Goal: Information Seeking & Learning: Check status

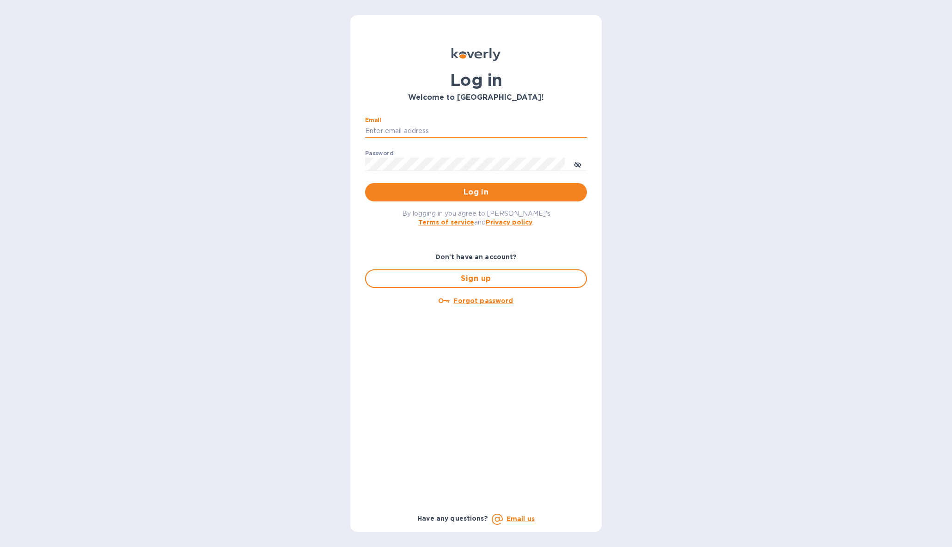
click at [413, 128] on input "Email" at bounding box center [476, 131] width 222 height 14
type input "[EMAIL_ADDRESS][DOMAIN_NAME]"
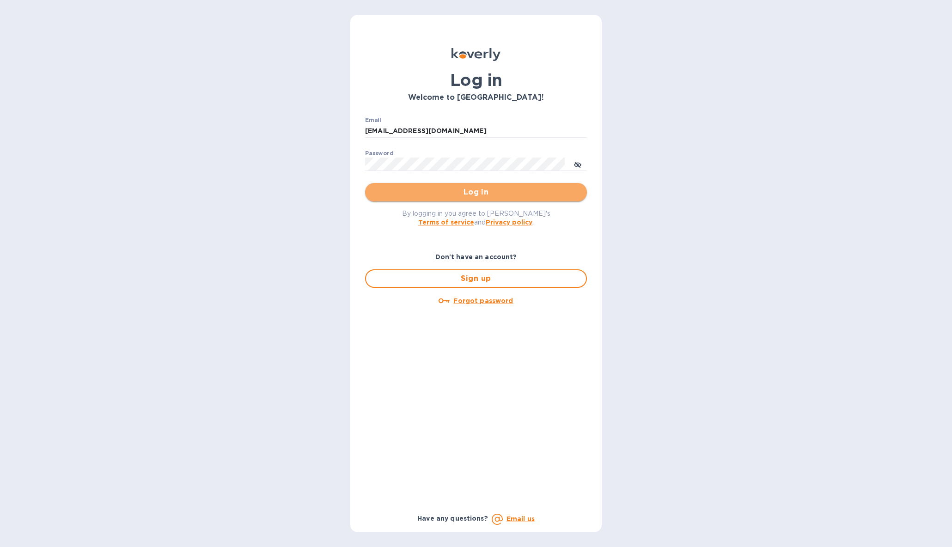
click at [441, 192] on span "Log in" at bounding box center [476, 192] width 207 height 11
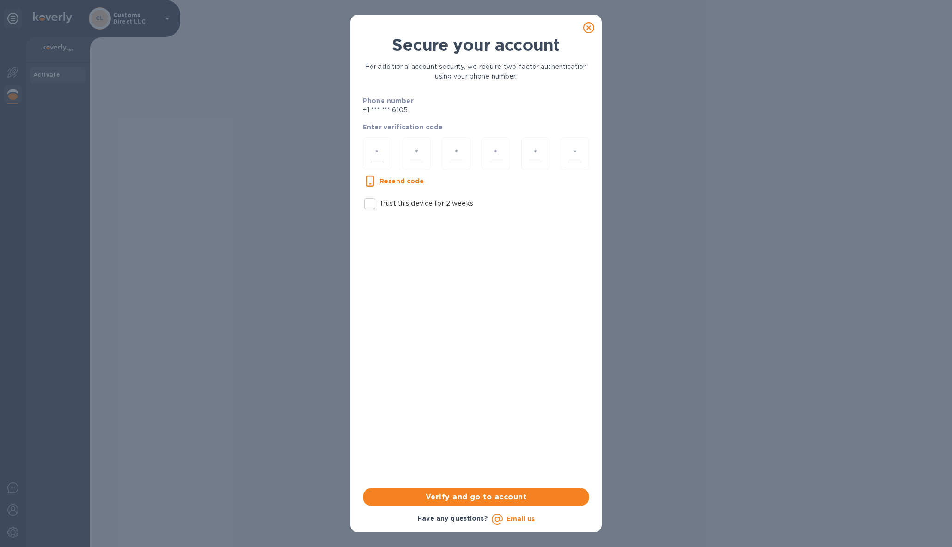
click at [380, 152] on input "number" at bounding box center [377, 153] width 13 height 17
paste input "9"
type input "9"
type input "8"
type input "7"
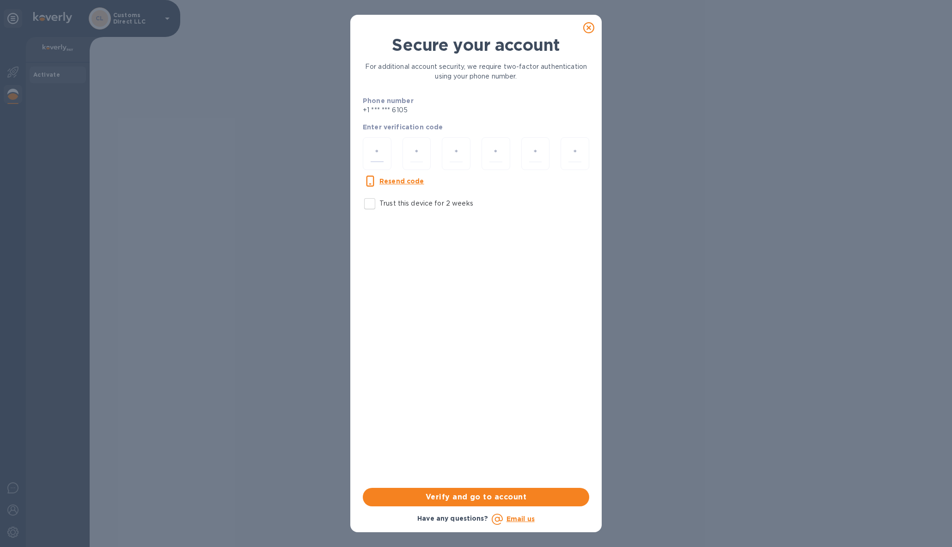
type input "1"
type input "5"
type input "1"
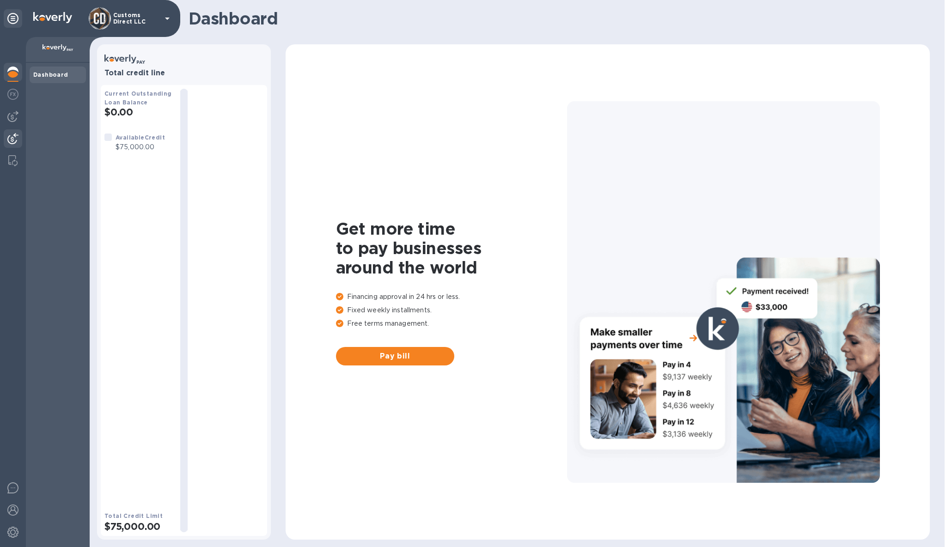
click at [13, 136] on img at bounding box center [12, 138] width 11 height 11
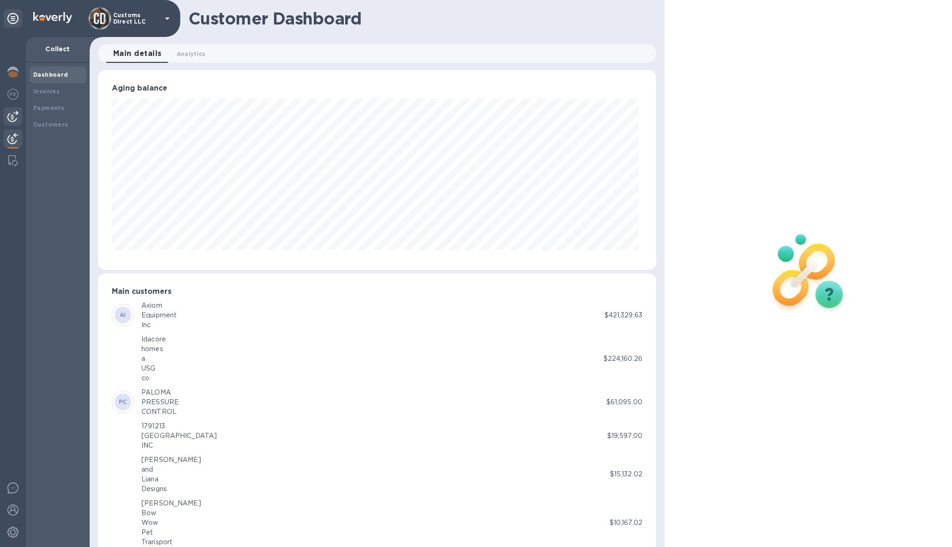
scroll to position [462079, 461724]
click at [13, 137] on img at bounding box center [12, 138] width 11 height 11
click at [54, 123] on b "Customers" at bounding box center [50, 124] width 35 height 7
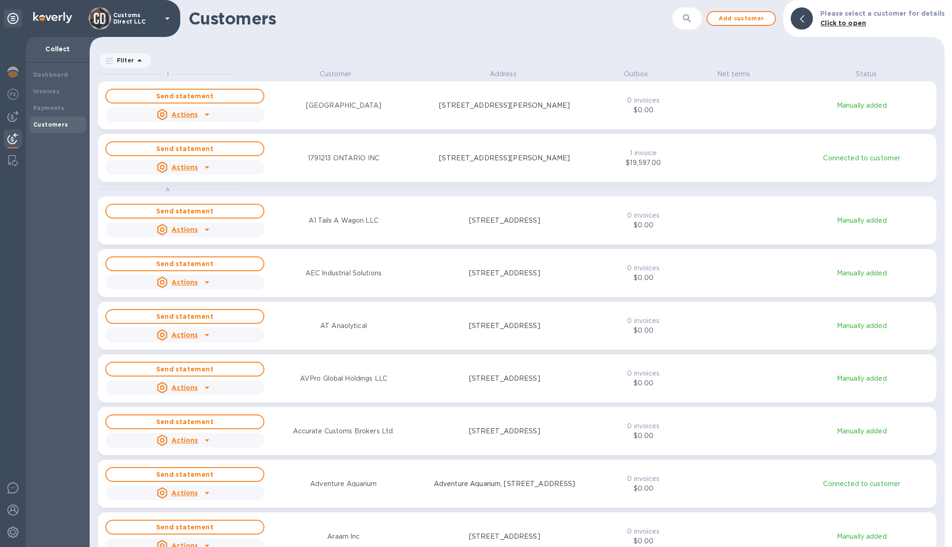
scroll to position [471, 852]
click at [50, 105] on b "Payments" at bounding box center [48, 107] width 31 height 7
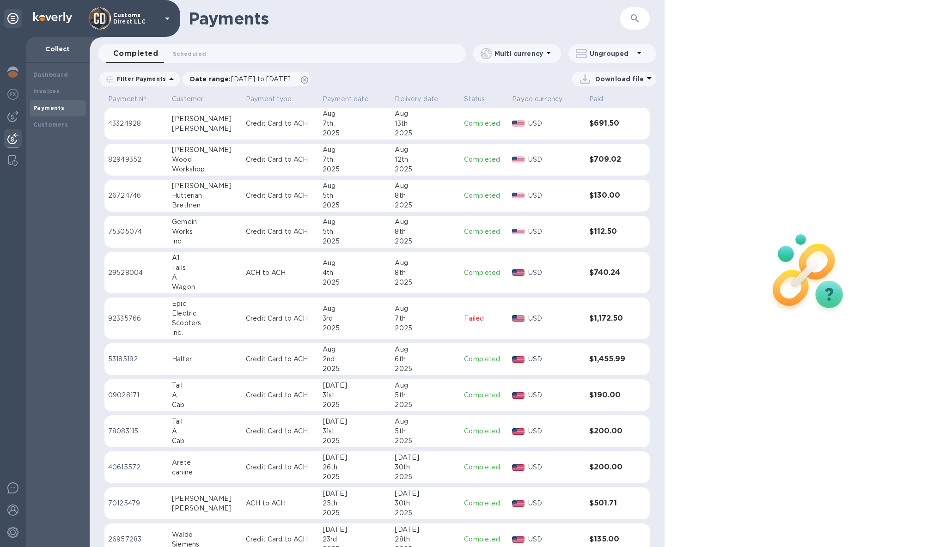
click at [631, 20] on icon "button" at bounding box center [635, 18] width 11 height 11
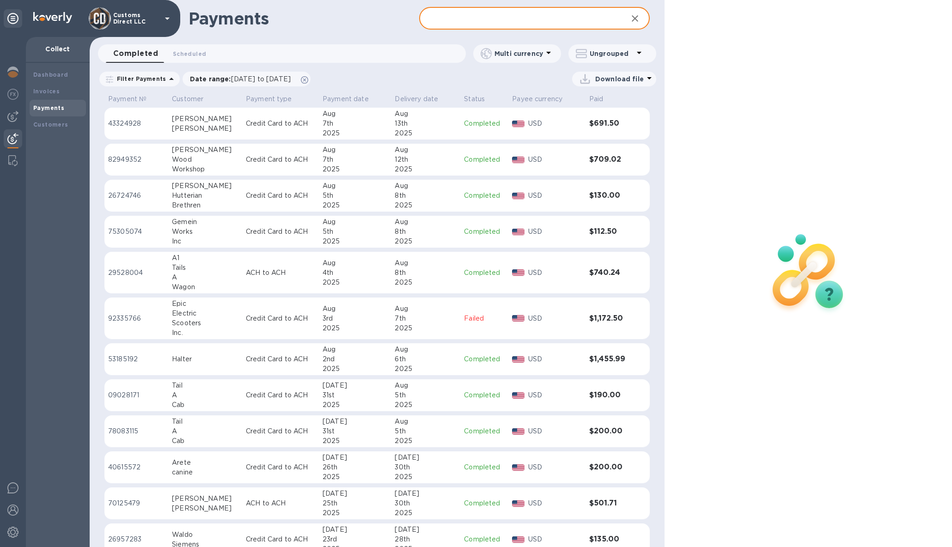
click at [516, 20] on input "text" at bounding box center [519, 18] width 201 height 23
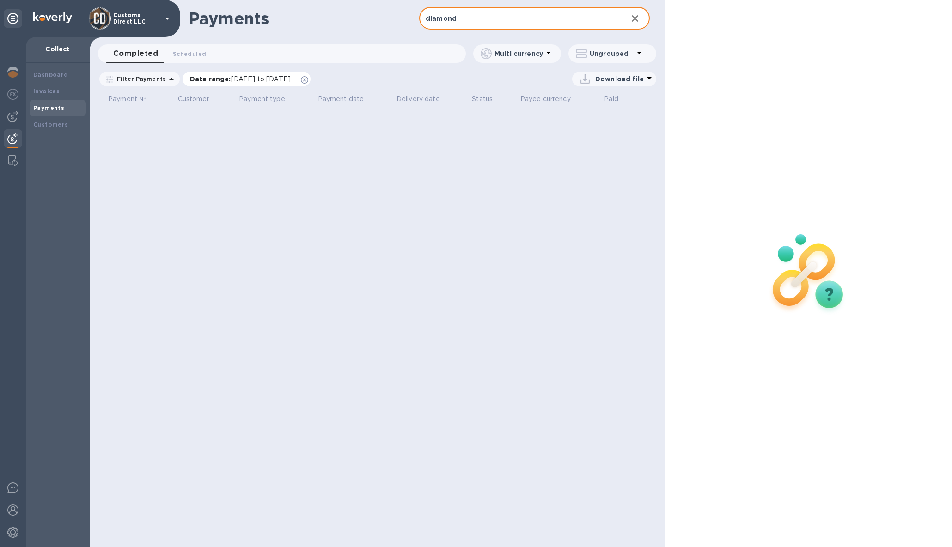
type input "diamond"
click at [308, 77] on icon at bounding box center [304, 79] width 7 height 7
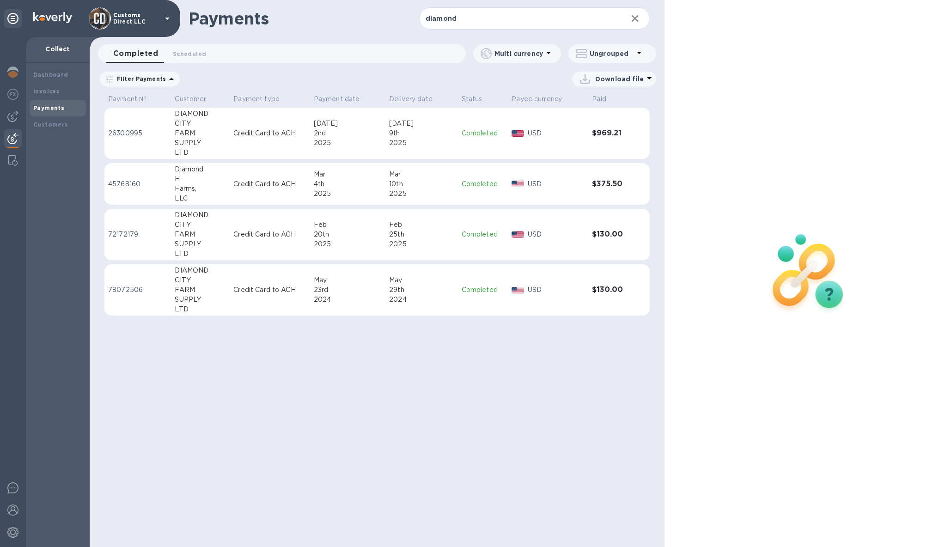
click at [380, 189] on div "2025" at bounding box center [348, 194] width 68 height 10
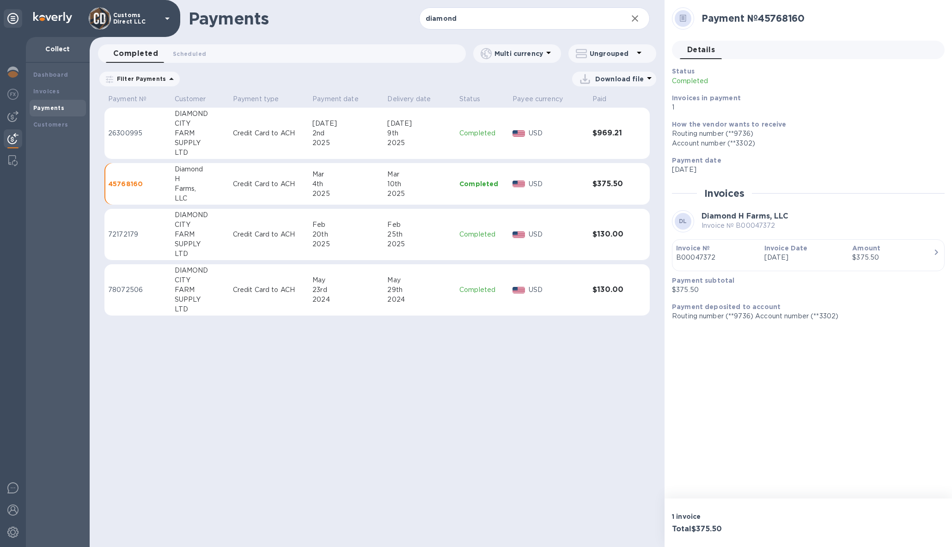
click at [507, 468] on div "Payments diamond ​ Completed 0 Scheduled 0 Multi currency Ungrouped Filter Paym…" at bounding box center [377, 273] width 575 height 547
